Goal: Information Seeking & Learning: Learn about a topic

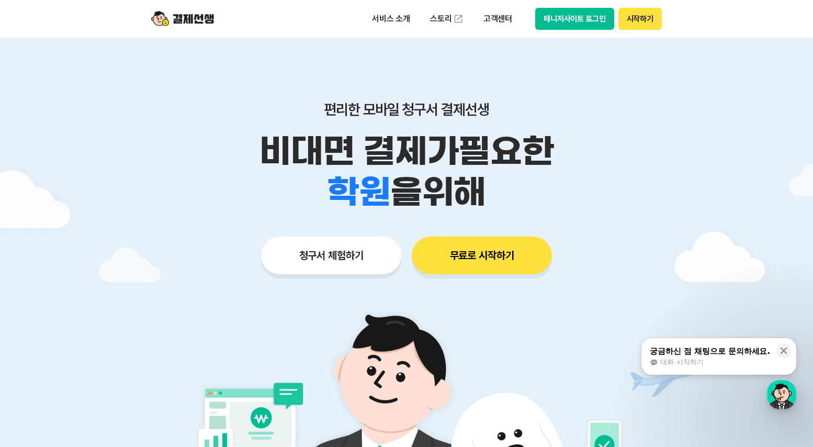
click at [454, 258] on button "무료로 시작하기" at bounding box center [482, 256] width 140 height 38
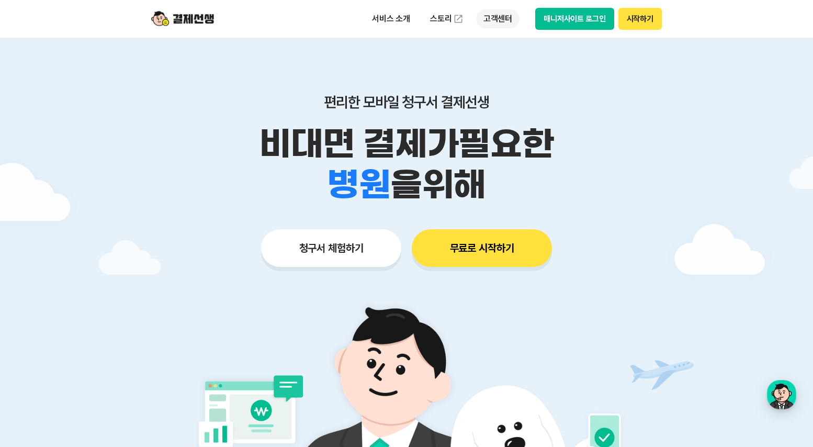
scroll to position [8, 0]
click at [493, 21] on p "고객센터" at bounding box center [497, 18] width 43 height 19
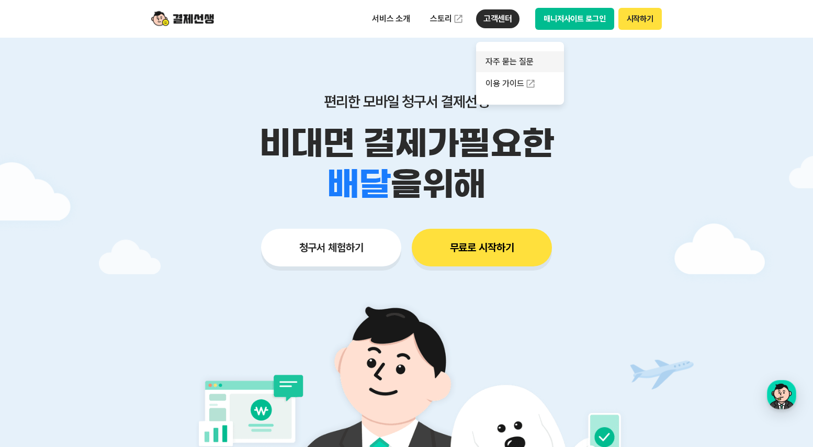
click at [507, 57] on link "자주 묻는 질문" at bounding box center [520, 61] width 88 height 21
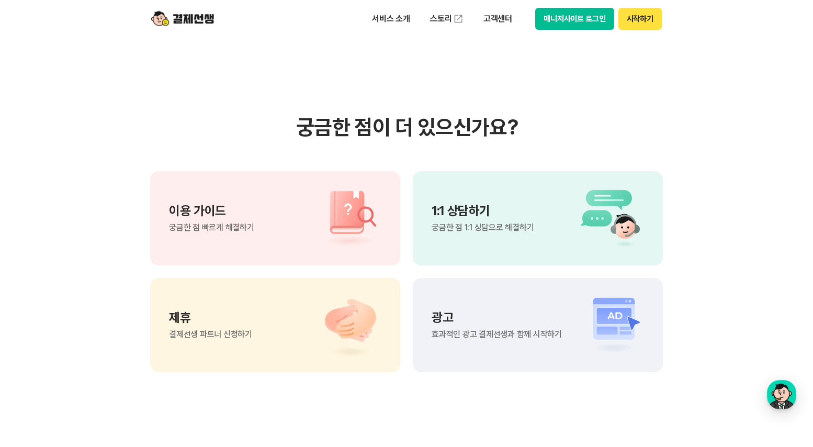
scroll to position [685, 0]
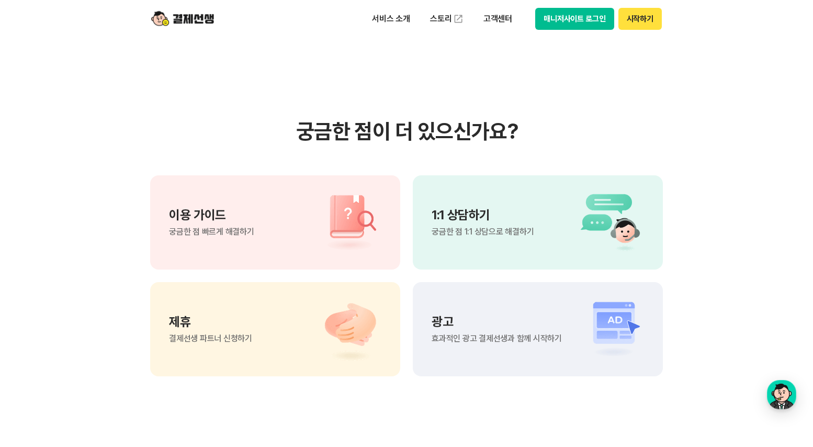
click at [486, 241] on div "1:1 상담하기 궁금한 점 1:1 상담으로 해결하기" at bounding box center [538, 222] width 250 height 94
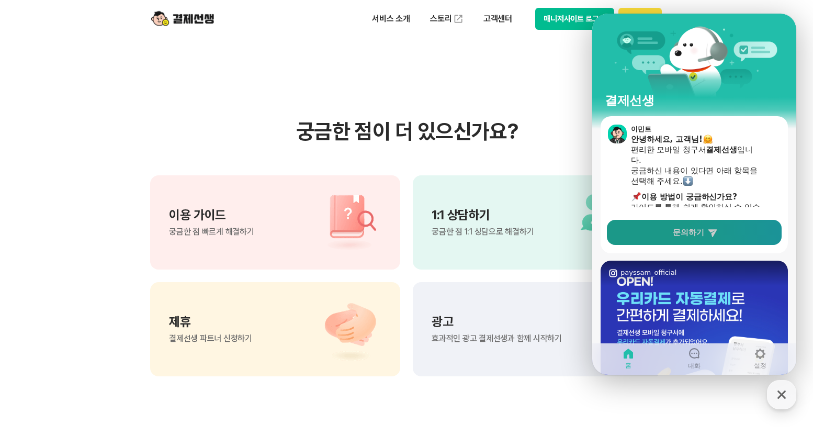
click at [660, 225] on link "문의하기" at bounding box center [694, 232] width 175 height 25
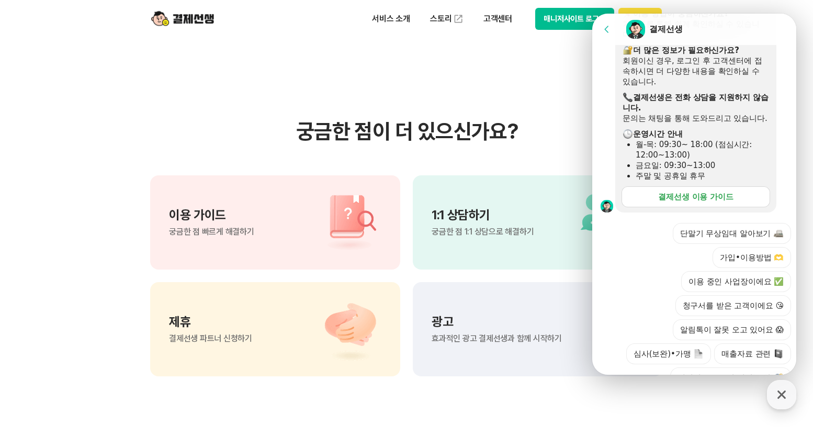
scroll to position [194, 0]
click at [689, 342] on button "심사(보완)•가맹" at bounding box center [668, 352] width 85 height 21
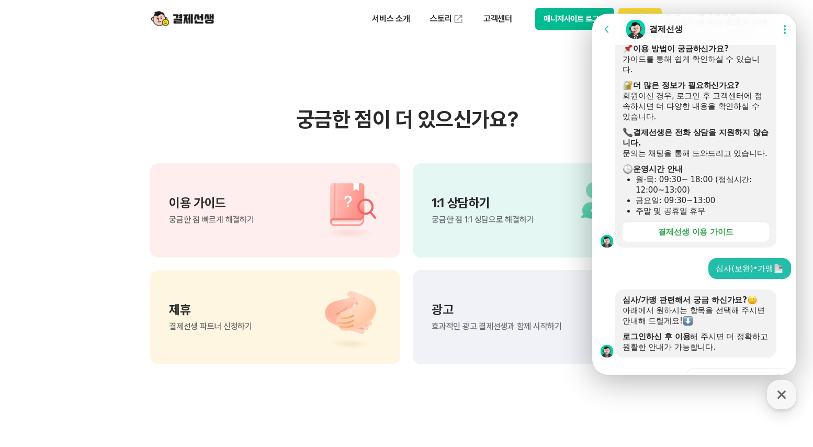
scroll to position [255, 0]
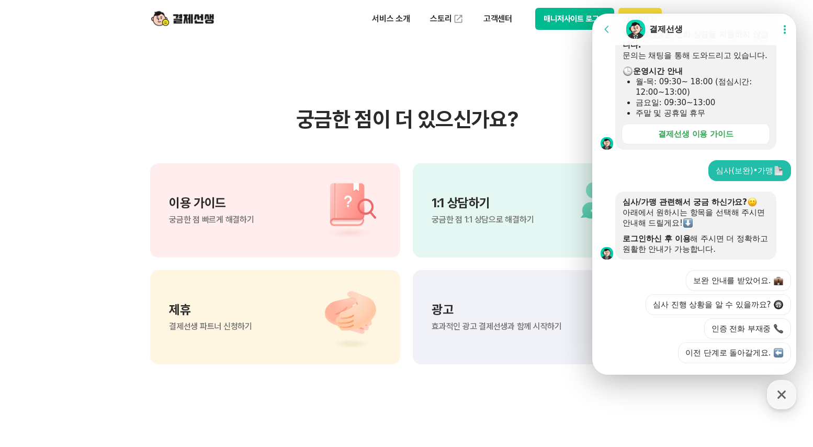
click at [737, 342] on button "이전 단계로 돌아갈게요." at bounding box center [734, 352] width 113 height 21
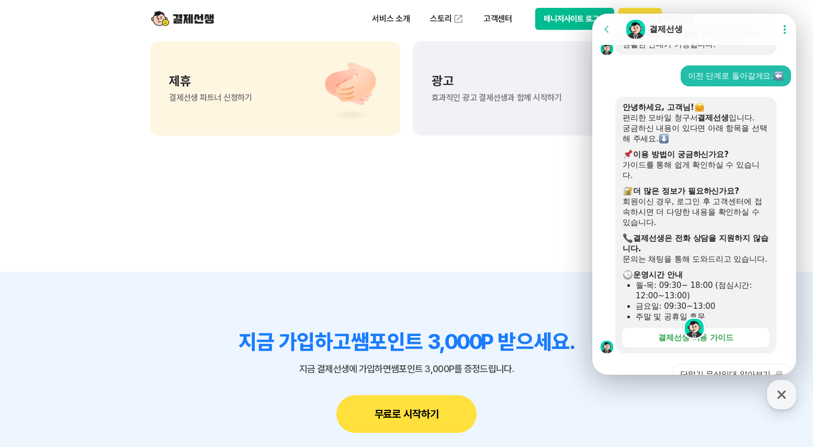
scroll to position [927, 0]
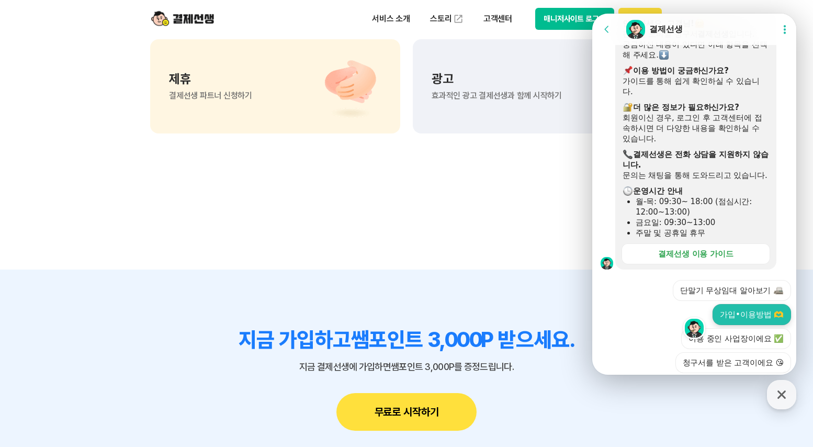
click at [713, 304] on button "가입•이용방법 🫶" at bounding box center [752, 314] width 79 height 21
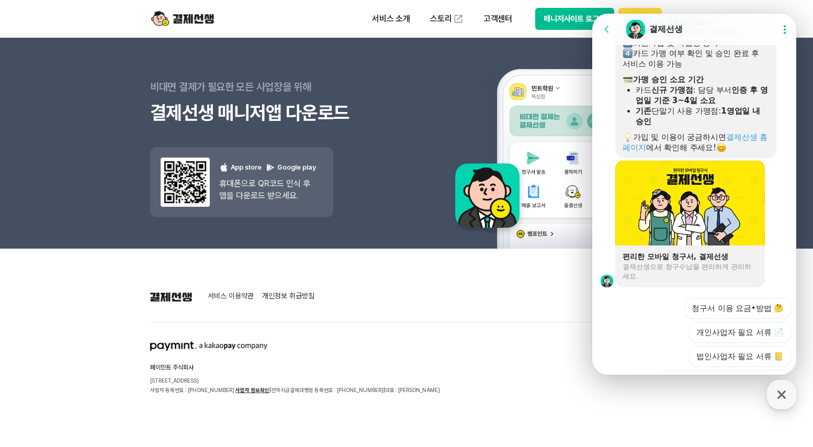
scroll to position [1017, 0]
click at [749, 345] on button "법인사업자 필요 서류 📒" at bounding box center [740, 355] width 102 height 21
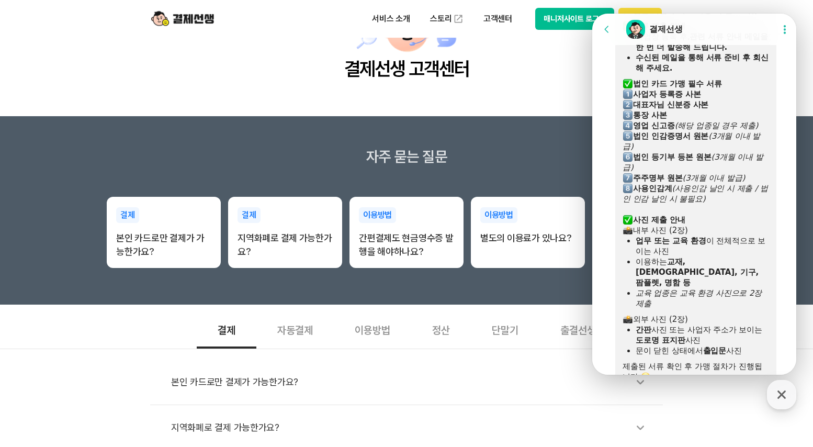
scroll to position [82, 0]
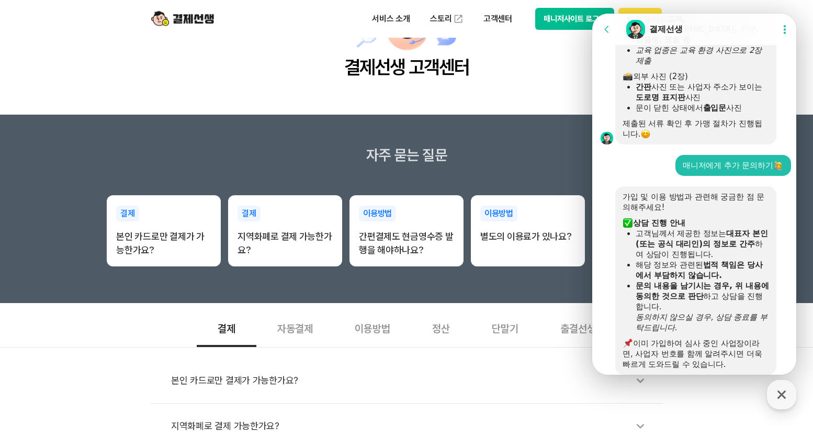
scroll to position [1589, 0]
click at [670, 403] on input "이름 *" at bounding box center [697, 408] width 134 height 10
type input "r"
type input "[PERSON_NAME]"
type input "[PHONE_NUMBER]"
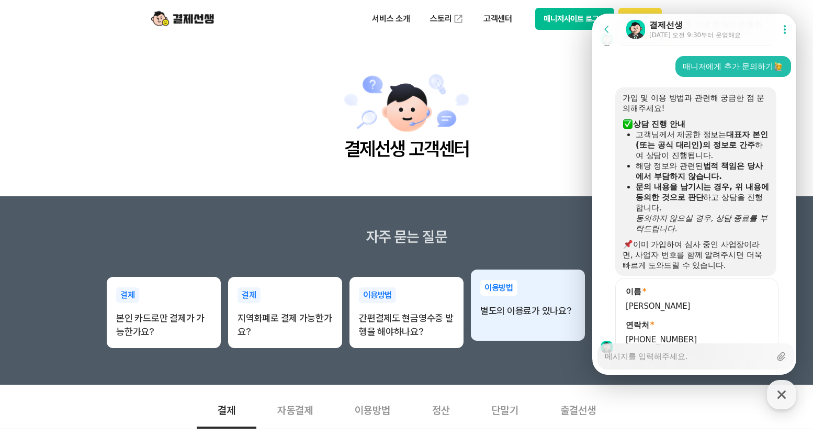
scroll to position [1689, 0]
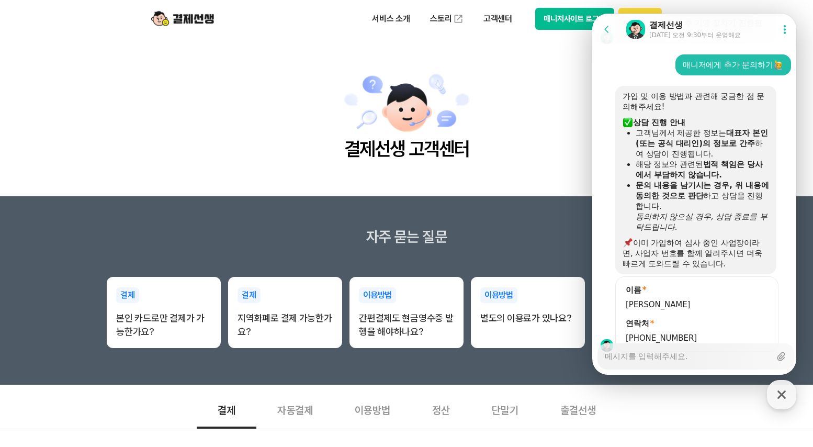
click at [665, 362] on div "Messenger Input Textarea" at bounding box center [688, 356] width 166 height 25
click at [671, 356] on textarea "Messenger Input Textarea" at bounding box center [688, 353] width 166 height 18
type textarea "x"
type textarea "ㅂ"
type textarea "x"
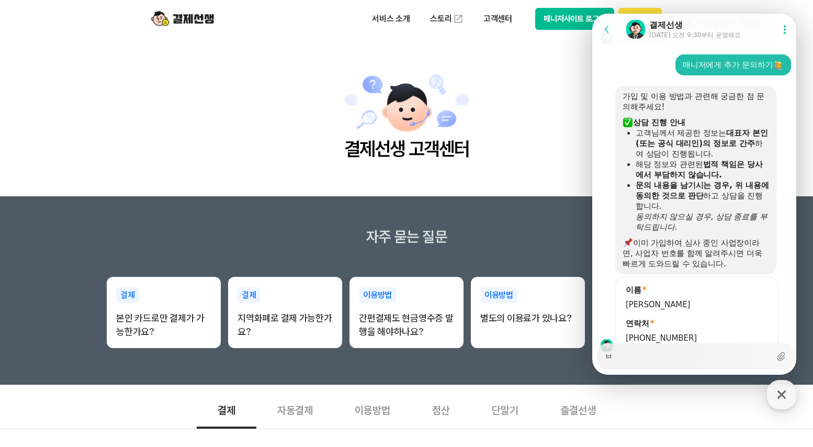
type textarea "버"
type textarea "x"
type textarea "법"
type textarea "x"
type textarea "법ㅇ"
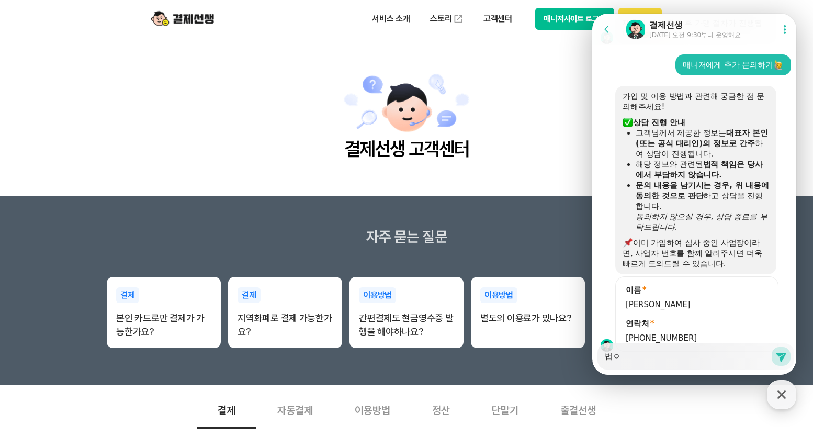
type textarea "x"
type textarea "법이"
type textarea "x"
type textarea "법인"
type textarea "x"
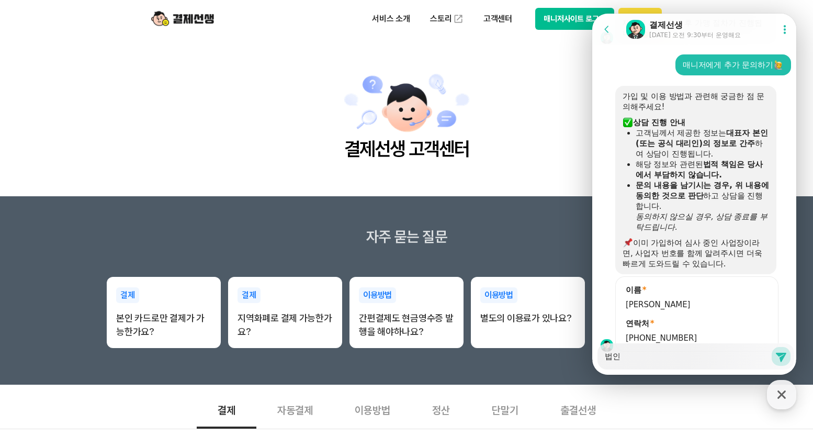
type textarea "법인ㅅ"
type textarea "x"
type textarea "법인사"
type textarea "x"
type textarea "법인사ㅓ"
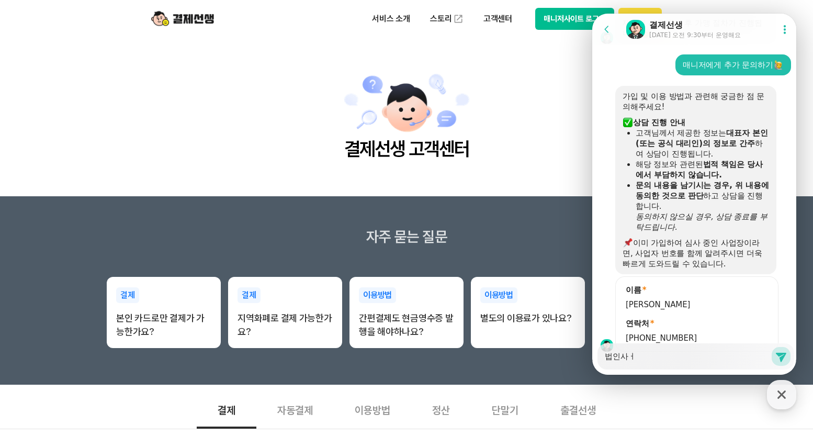
type textarea "x"
type textarea "법인사"
type textarea "x"
type textarea "법인"
type textarea "x"
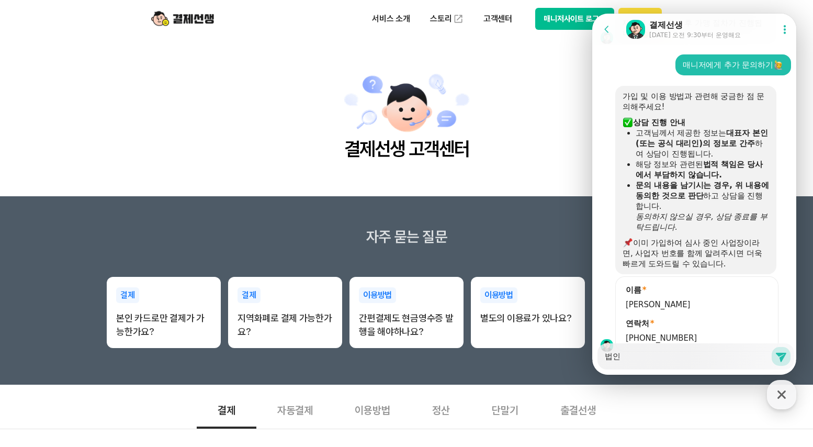
type textarea "법"
type textarea "x"
type textarea "ㄱ"
type textarea "x"
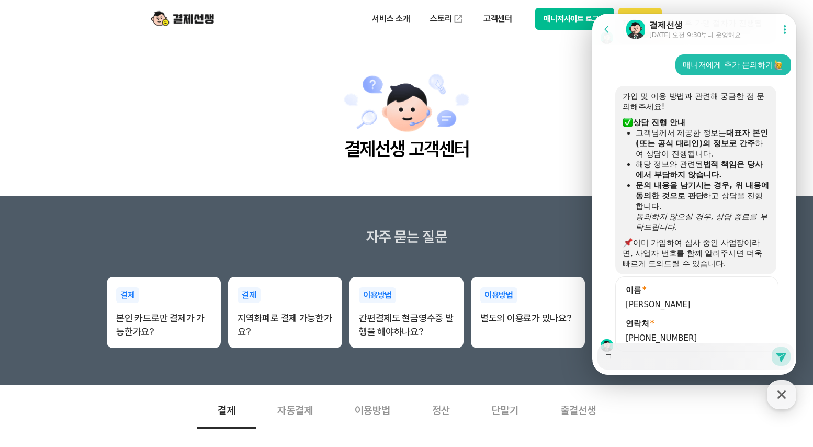
type textarea "가"
type textarea "x"
type textarea "ㄱ"
type textarea "x"
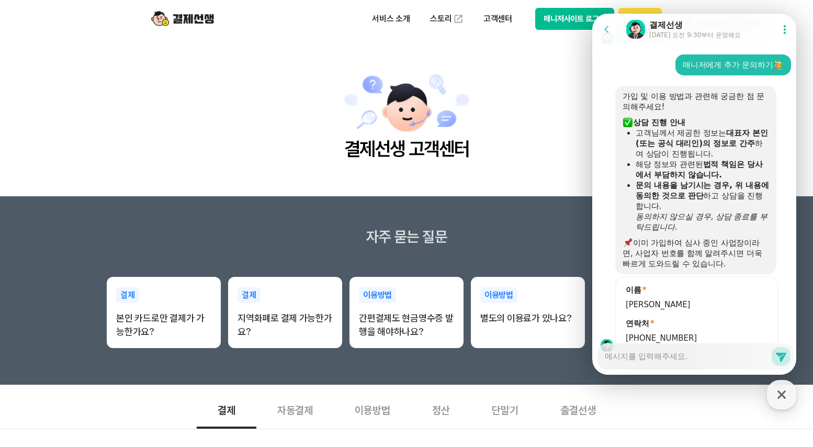
type textarea "ㅂ"
type textarea "x"
type textarea "버"
type textarea "x"
type textarea "법"
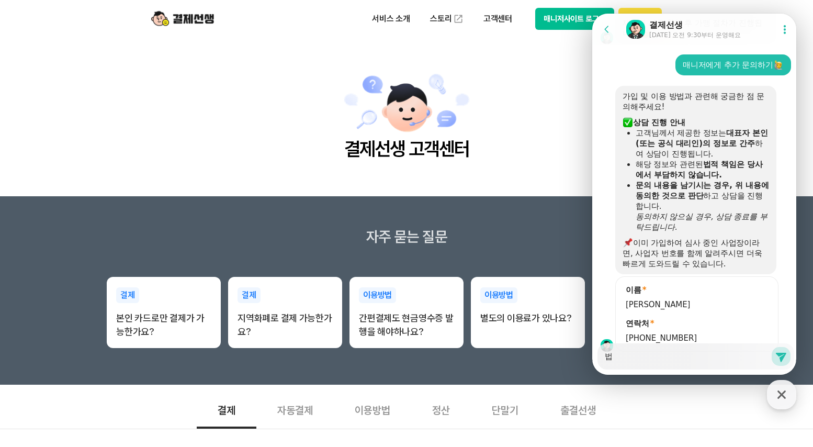
type textarea "x"
type textarea "법ㅇ"
type textarea "x"
type textarea "법이"
type textarea "x"
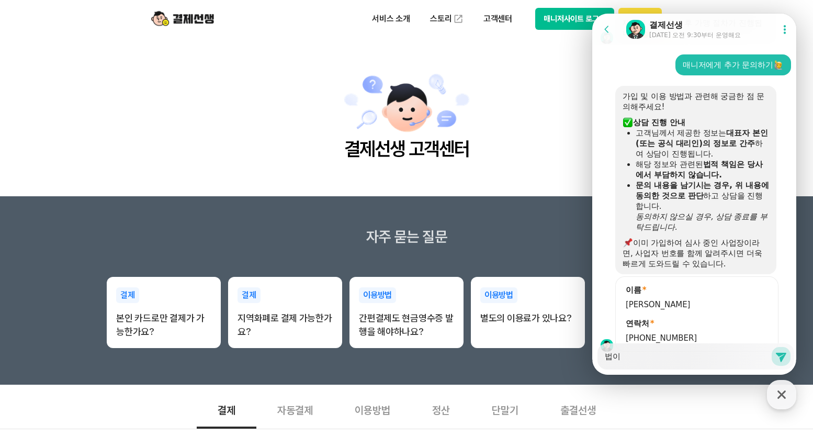
type textarea "법인"
type textarea "x"
type textarea "법인ㄱ"
type textarea "x"
type textarea "법인가"
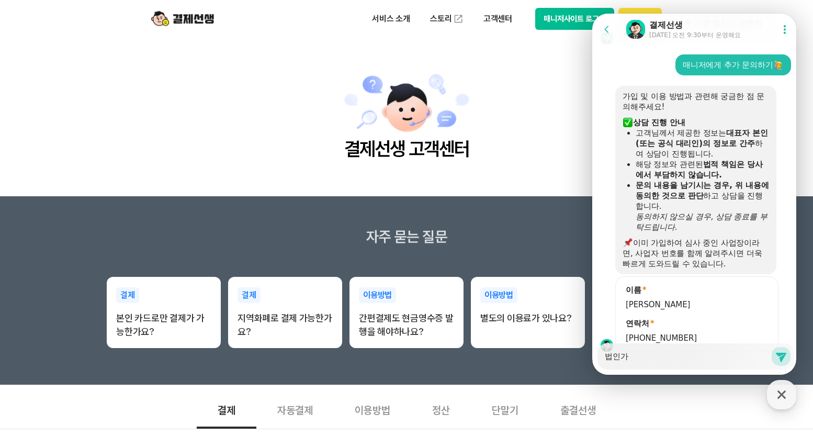
type textarea "x"
type textarea "법인강"
type textarea "x"
type textarea "법인가이"
type textarea "x"
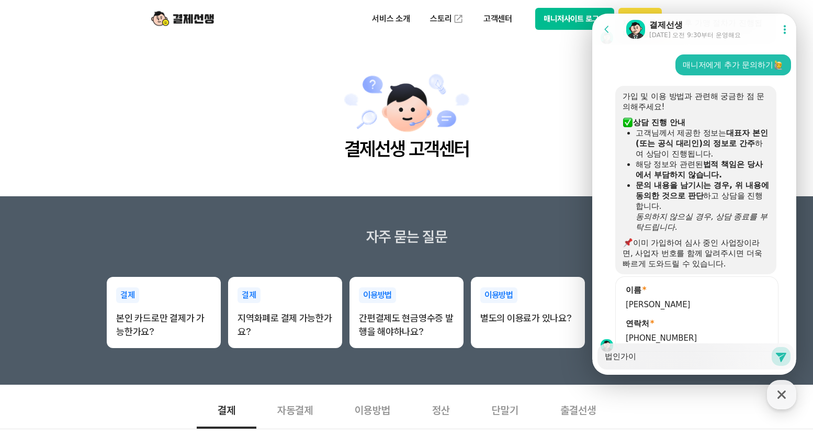
type textarea "법인가입"
type textarea "x"
type textarea "법인가잆"
type textarea "x"
type textarea "법인가입시"
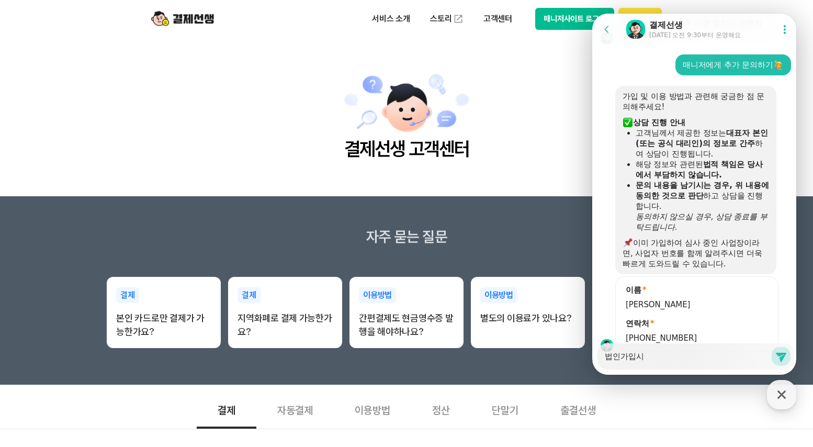
type textarea "x"
type textarea "법인가입시"
type textarea "x"
type textarea "법인가입시 서"
type textarea "x"
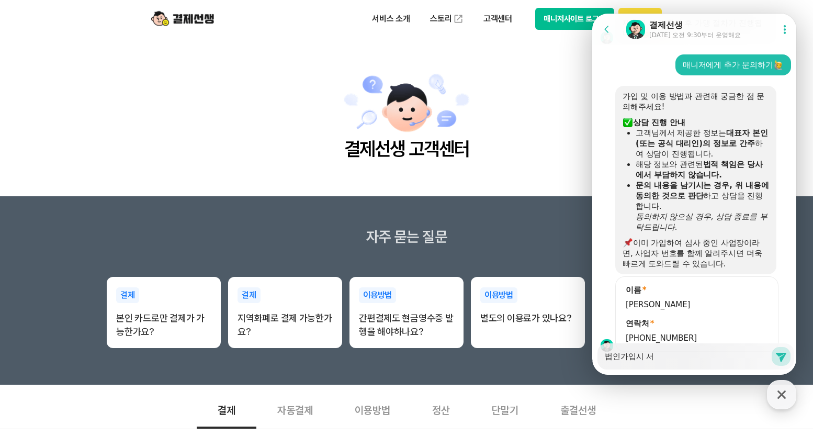
type textarea "법인가입시 설"
type textarea "x"
type textarea "법인가입시 서류"
type textarea "x"
type textarea "법인가입시 서률"
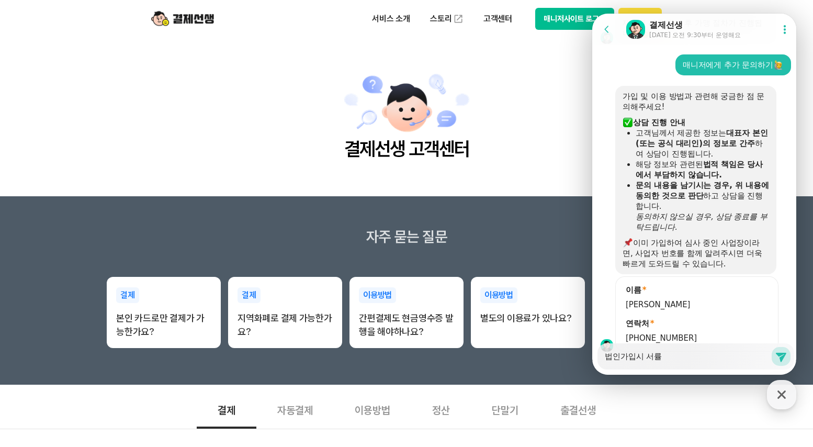
type textarea "x"
type textarea "법인가입시 서류르"
type textarea "x"
type textarea "법인가입시 서류를"
type textarea "x"
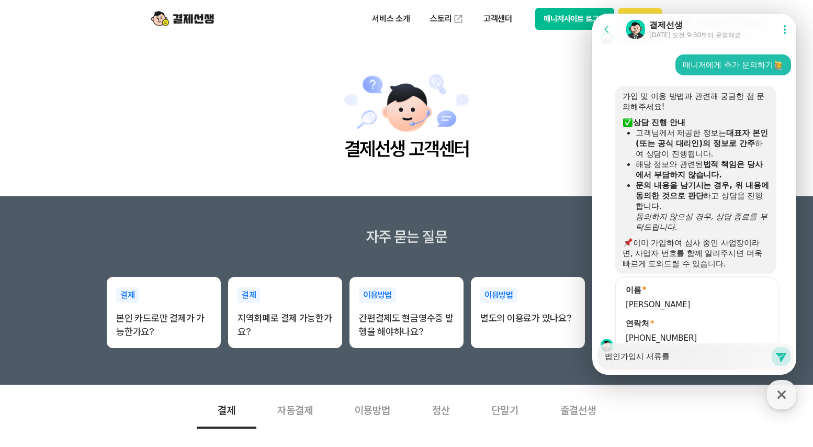
type textarea "법인가입시 서류를"
type textarea "x"
type textarea "법인가입시 서류를 ㅂ"
type textarea "x"
type textarea "법인가입시 서류를 보"
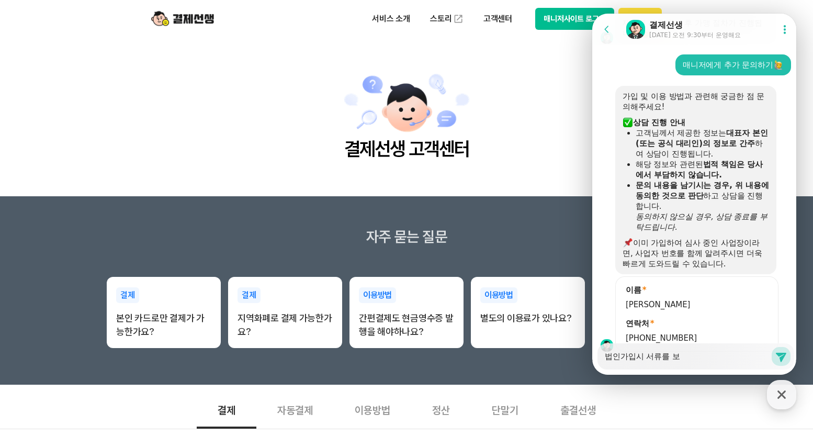
type textarea "x"
type textarea "법인가입시 서류를 본"
type textarea "x"
type textarea "법인가입시 서류를 보내"
type textarea "x"
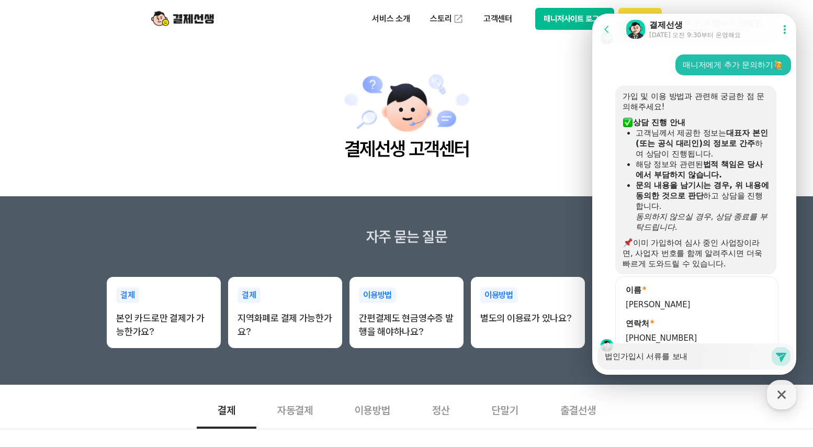
type textarea "법인가입시 서류를 보낼"
type textarea "x"
type textarea "법인가입시 서류를 보낼"
type textarea "x"
type textarea "법인가입시 서류를 보낼 ㅇ"
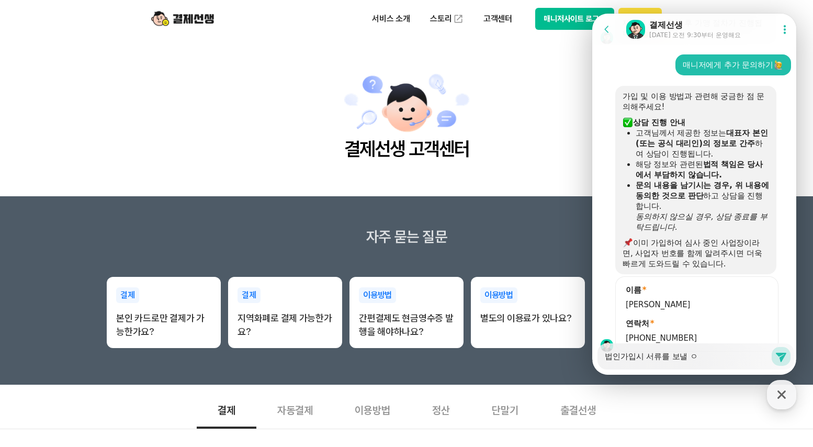
type textarea "x"
type textarea "법인가입시 서류를 보낼 이"
type textarea "x"
type textarea "법인가입시 서류를 보낼 임"
type textarea "x"
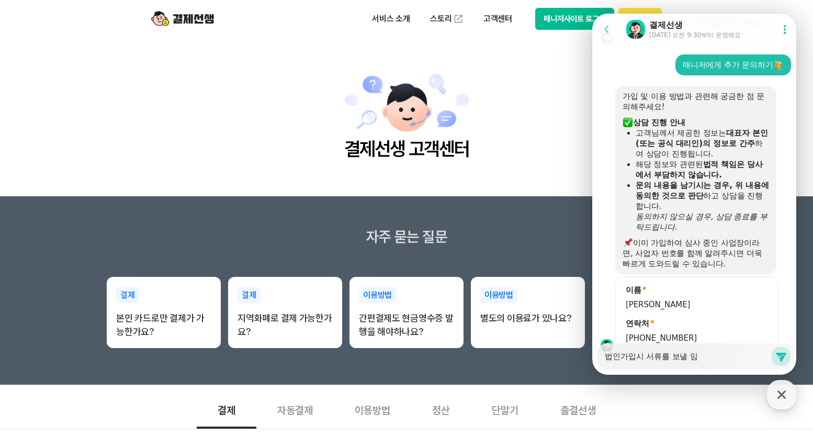
type textarea "법인가입시 서류를 보낼 이메"
type textarea "x"
type textarea "법인가입시 서류를 보낼 이멩"
type textarea "x"
type textarea "법인가입시 서류를 보낼 이메일"
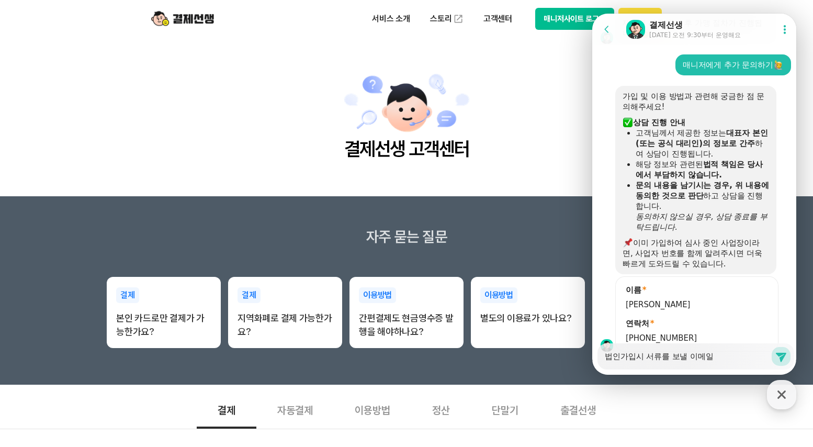
type textarea "x"
type textarea "법인가입시 서류를 보낼 이메일ㅈ"
type textarea "x"
type textarea "법인가입시 서류를 보낼 이메일주"
type textarea "x"
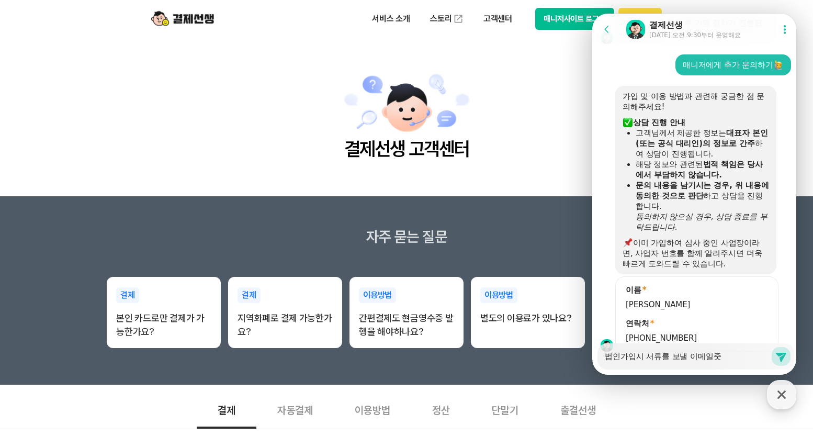
type textarea "법인가입시 서류를 보낼 이메일주소"
type textarea "x"
type textarea "법인가입시 서류를 보낼 이메일주소르"
type textarea "x"
type textarea "법인가입시 서류를 보낼 이메일주소를"
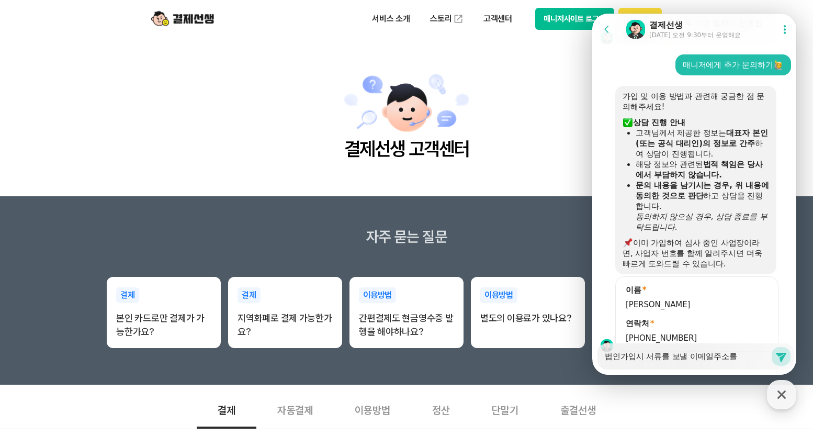
type textarea "x"
type textarea "법인가입시 서류를 보낼 이메일주소를 ㅇ"
type textarea "x"
type textarea "법인가입시 서류를 보낼 이메일주소를 알"
type textarea "x"
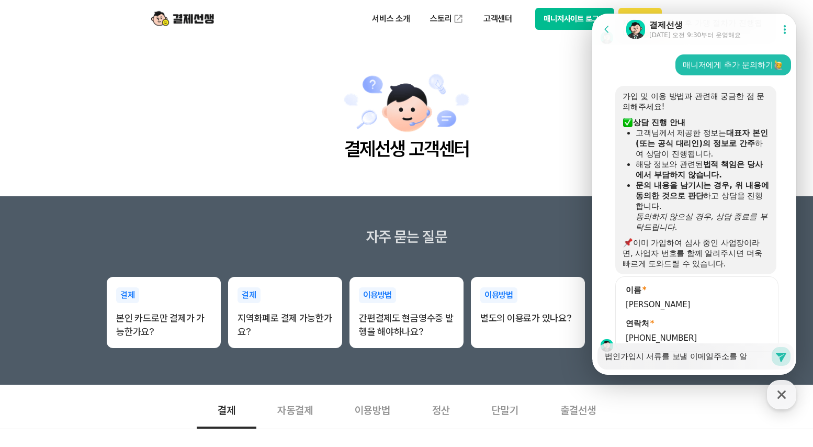
type textarea "법인가입시 서류를 보낼 이메일주소를 알ㄹ"
type textarea "x"
type textarea "법인가입시 서류를 보낼 이메일주소를 알려"
type textarea "x"
type textarea "법인가입시 서류를 보낼 이메일주소를 알렺"
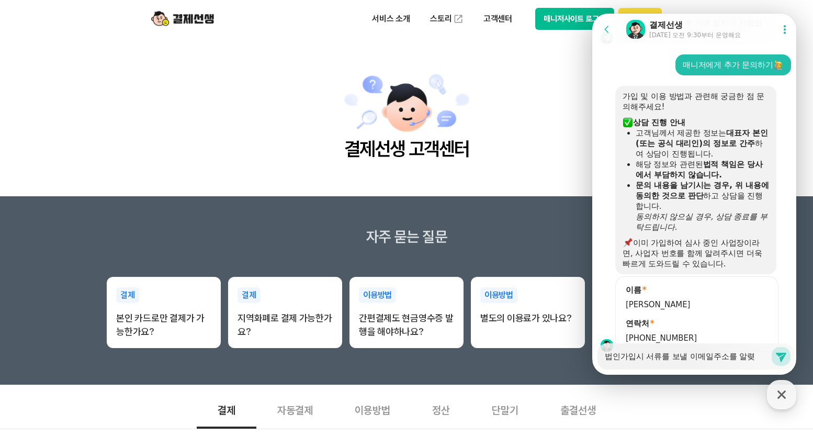
type textarea "x"
type textarea "법인가입시 서류를 보낼 이메일주소를 알려주"
type textarea "x"
type textarea "법인가입시 서류를 보낼 이메일주소를 알려줏"
type textarea "x"
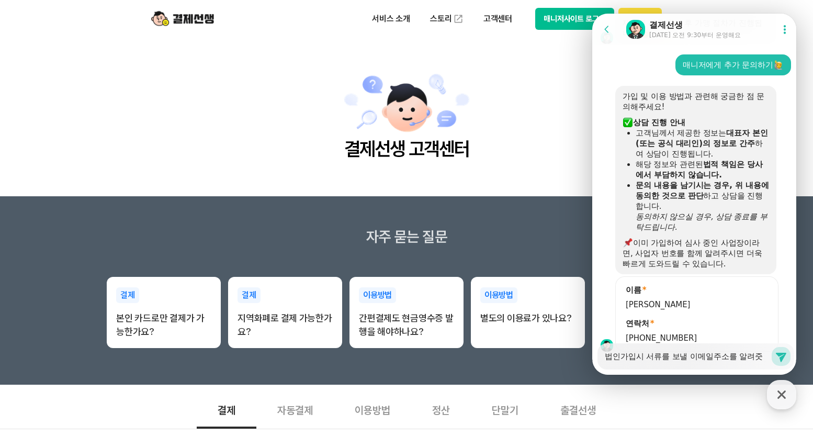
type textarea "법인가입시 서류를 보낼 이메일주소를 알려주세"
type textarea "x"
type textarea "법인가입시 서류를 보낼 이메일주소를 알려주셍"
type textarea "x"
type textarea "법인가입시 서류를 보낼 이메일주소를 알려주세요"
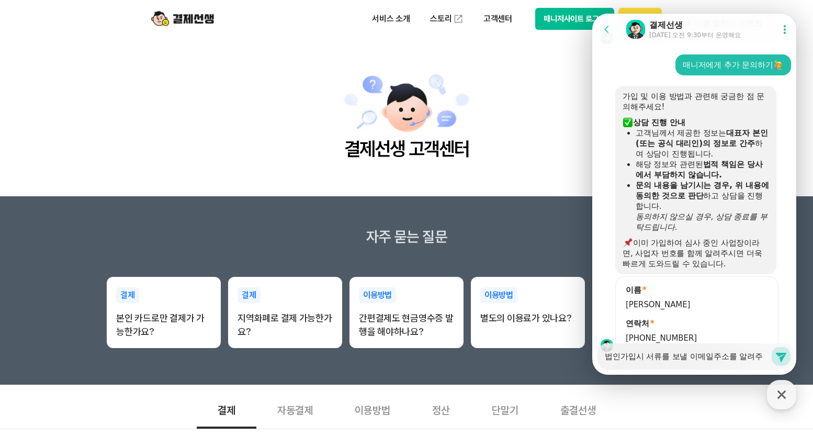
type textarea "x"
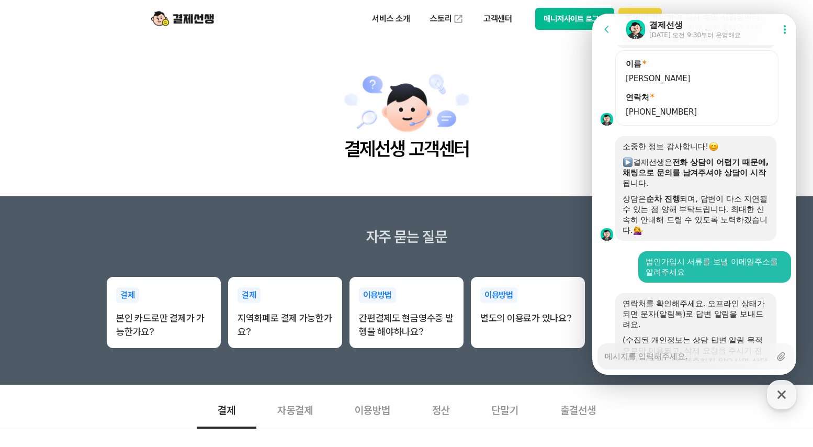
scroll to position [1884, 0]
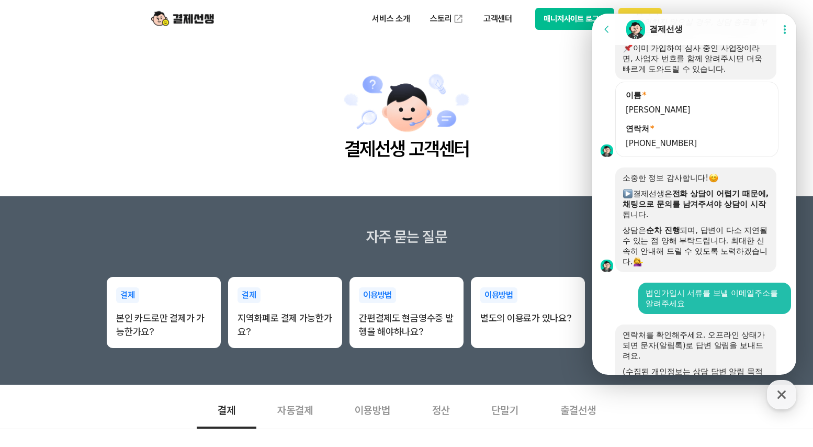
click at [542, 184] on main "결제선생 고객센터" at bounding box center [406, 117] width 813 height 159
drag, startPoint x: 700, startPoint y: 25, endPoint x: 714, endPoint y: 40, distance: 21.1
click at [797, 14] on html "Go to previous page Chat Room 결제선생 Show userchat action dialog Message List 결제선…" at bounding box center [694, 14] width 204 height 0
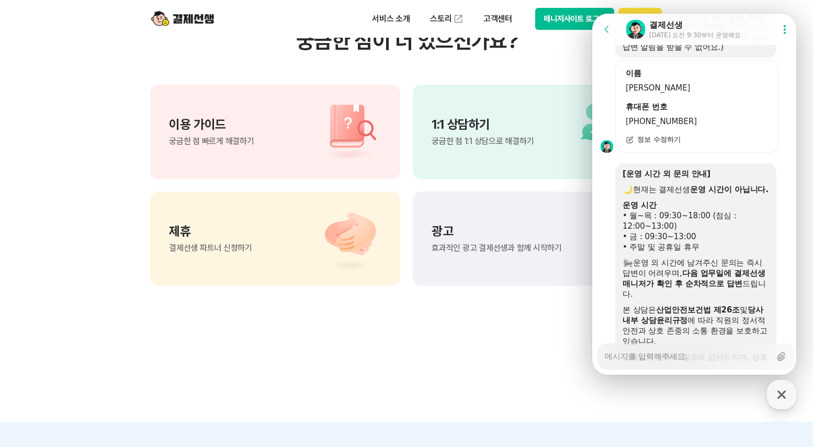
scroll to position [2240, 0]
type textarea "x"
click at [607, 28] on icon at bounding box center [607, 29] width 10 height 10
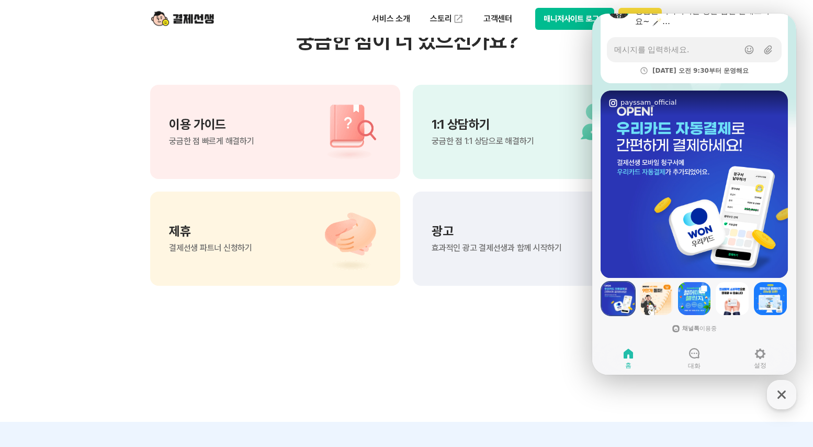
scroll to position [132, 0]
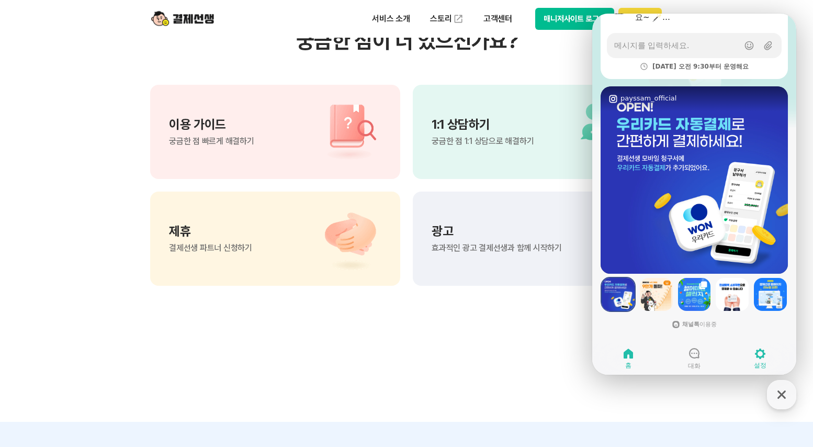
click at [764, 357] on icon at bounding box center [760, 354] width 10 height 10
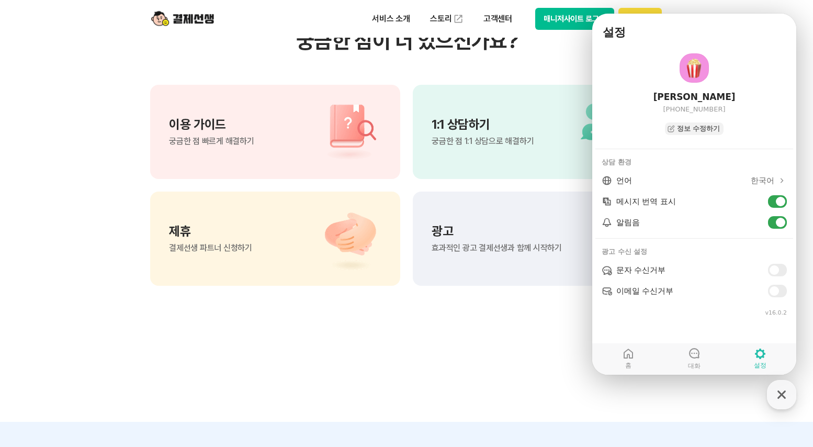
scroll to position [772, 0]
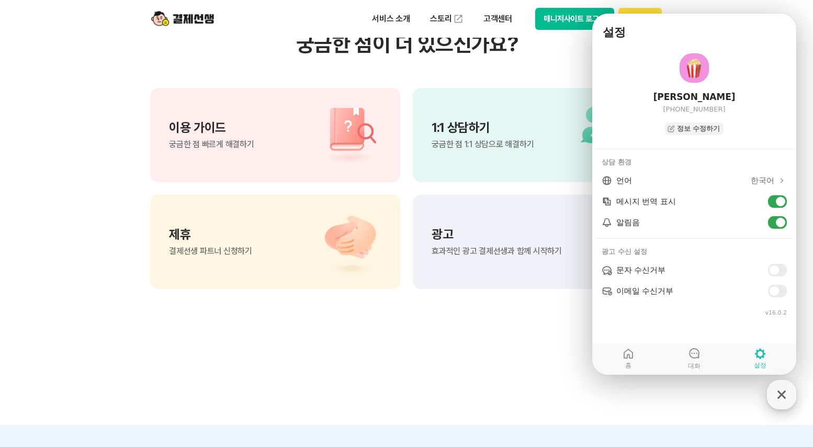
click at [778, 398] on icon "button" at bounding box center [782, 394] width 8 height 8
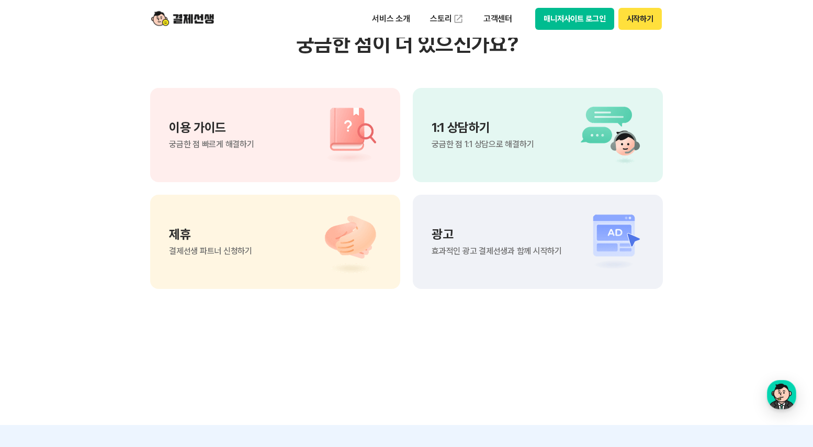
click at [214, 136] on div "이용 가이드 궁금한 점 빠르게 해결하기" at bounding box center [211, 134] width 85 height 27
click at [275, 239] on div "제휴 결제선생 파트너 신청하기" at bounding box center [275, 242] width 250 height 94
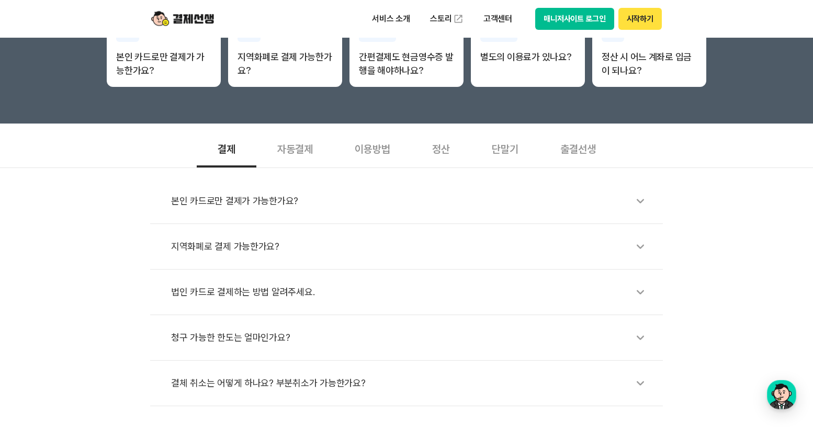
scroll to position [259, 0]
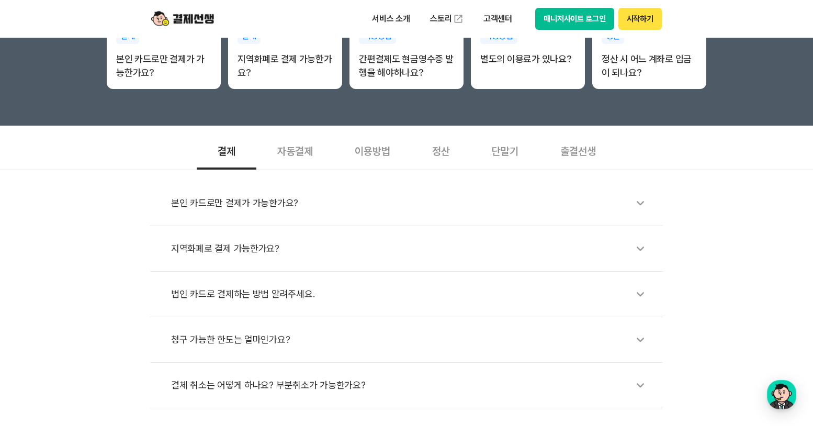
click at [359, 149] on div "이용방법" at bounding box center [372, 150] width 77 height 39
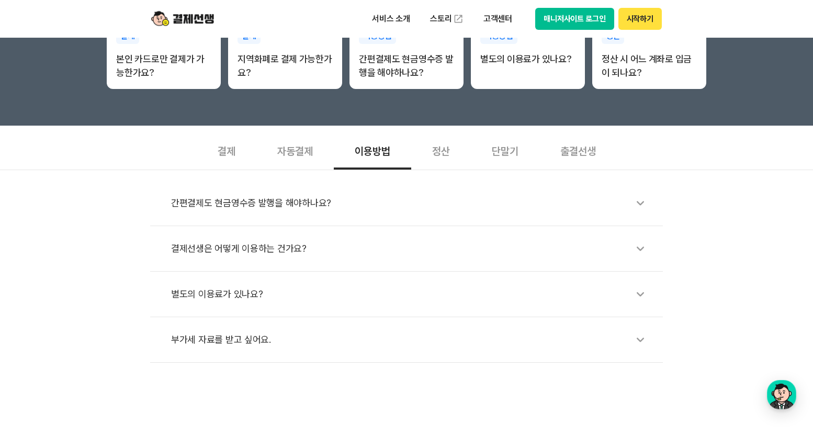
click at [289, 150] on div "자동결제" at bounding box center [294, 150] width 77 height 39
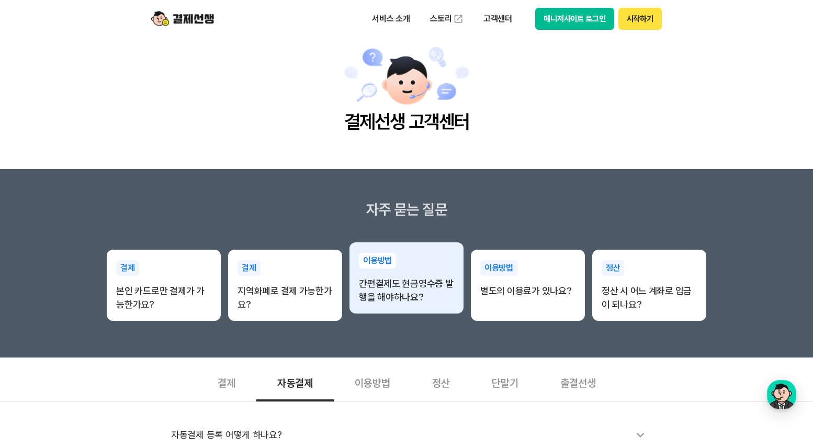
scroll to position [0, 0]
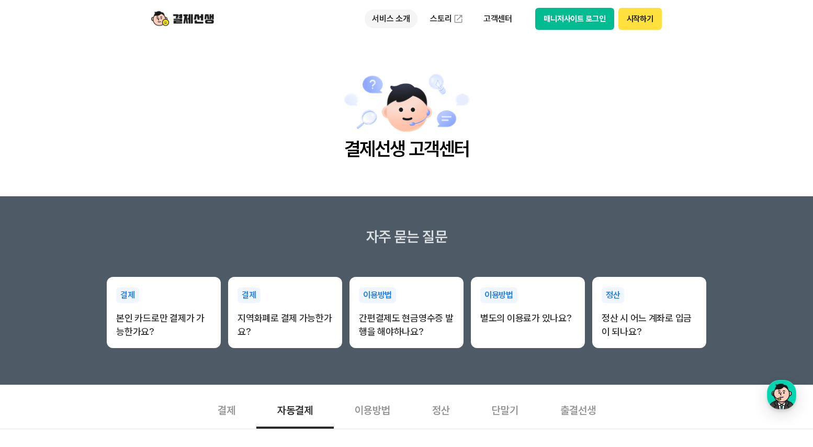
click at [395, 16] on p "서비스 소개" at bounding box center [391, 18] width 53 height 19
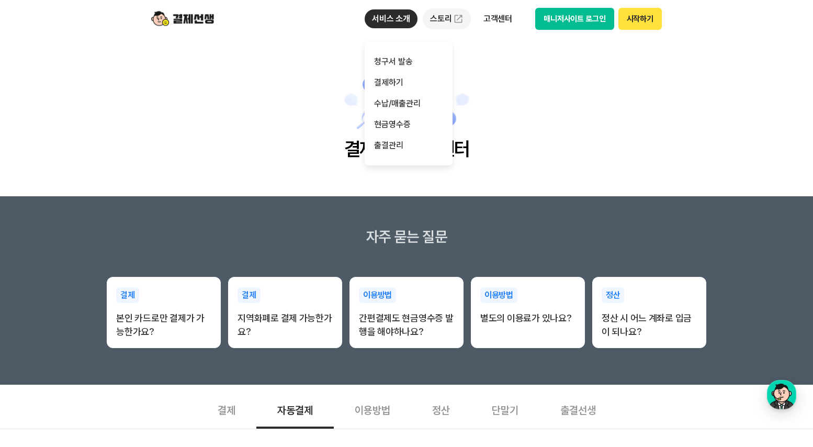
scroll to position [3, 0]
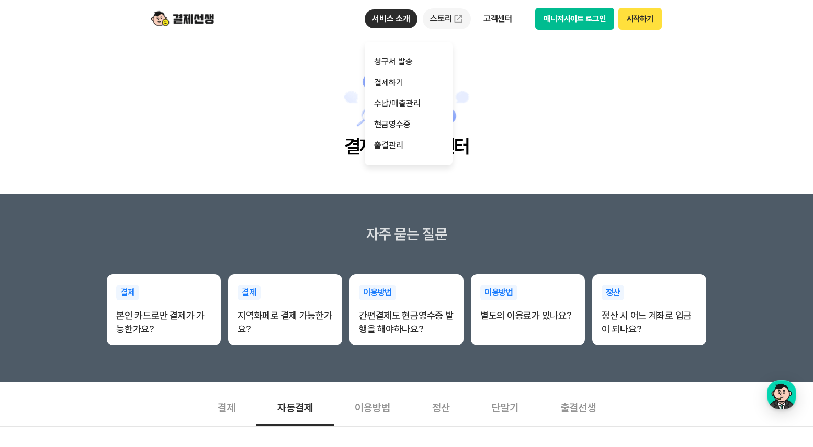
click at [442, 21] on link "스토리" at bounding box center [447, 18] width 48 height 21
click at [496, 19] on p "고객센터" at bounding box center [497, 18] width 43 height 19
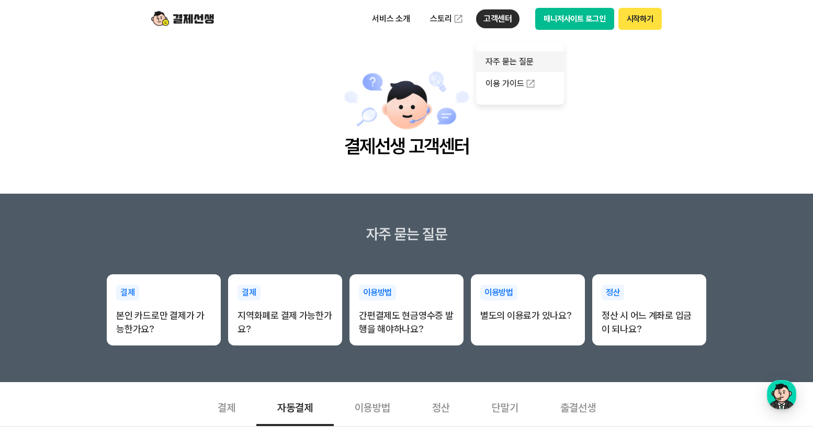
scroll to position [0, 0]
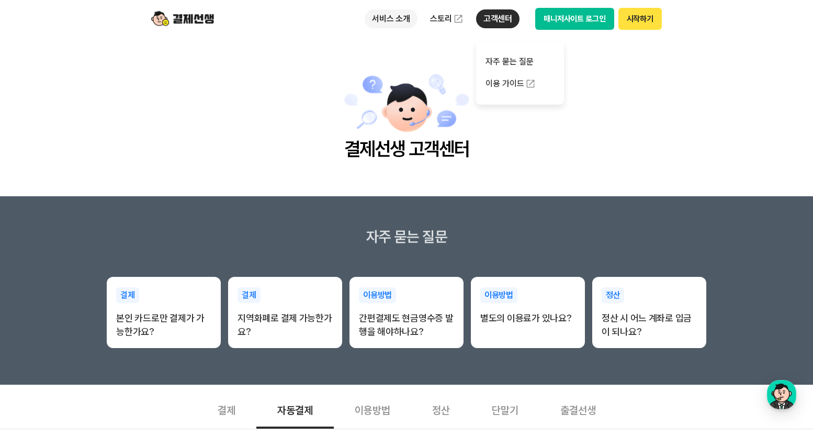
click at [393, 15] on p "서비스 소개" at bounding box center [391, 18] width 53 height 19
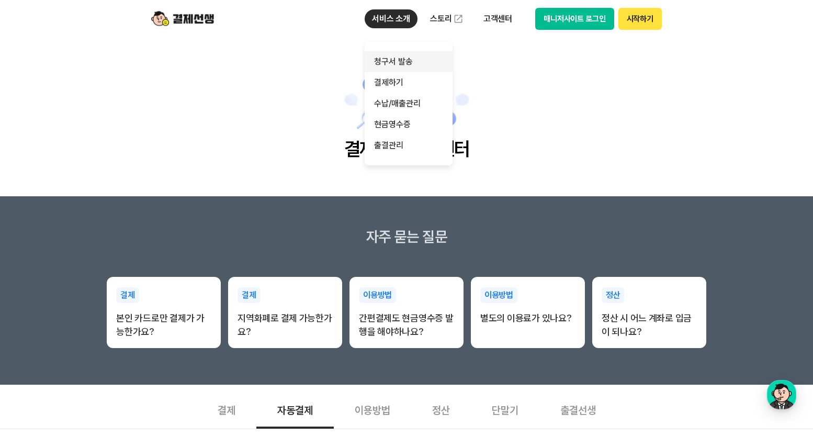
click at [407, 60] on link "청구서 발송" at bounding box center [409, 61] width 88 height 21
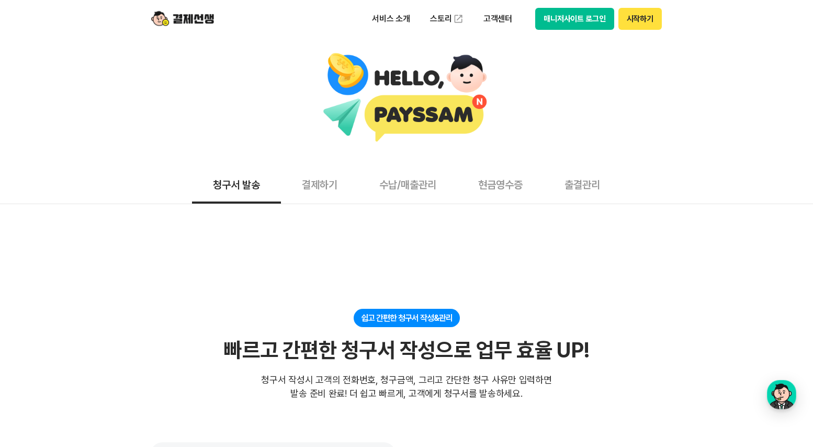
scroll to position [3, 0]
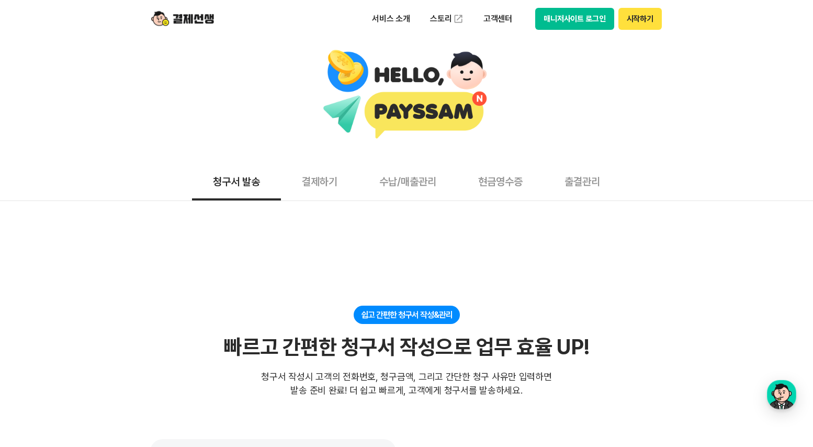
click at [307, 184] on button "결제하기" at bounding box center [319, 181] width 77 height 39
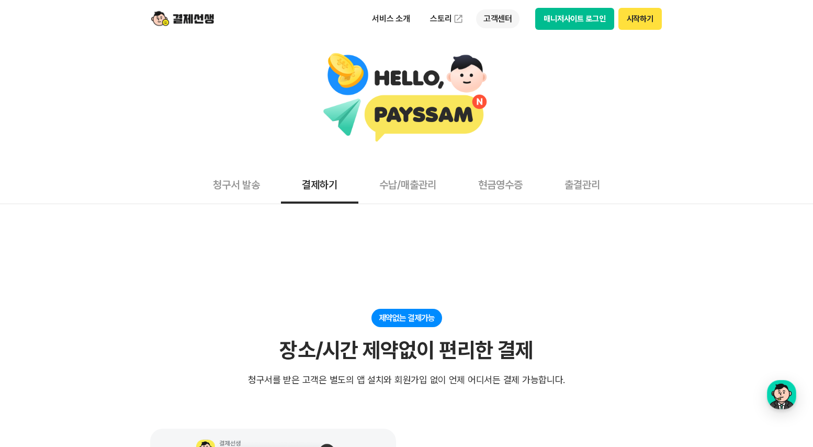
click at [483, 22] on p "고객센터" at bounding box center [497, 18] width 43 height 19
click at [503, 89] on link "이용 가이드" at bounding box center [520, 83] width 88 height 23
click at [572, 17] on button "매니저사이트 로그인" at bounding box center [574, 19] width 79 height 22
click at [642, 17] on button "시작하기" at bounding box center [640, 19] width 43 height 22
